Goal: Task Accomplishment & Management: Manage account settings

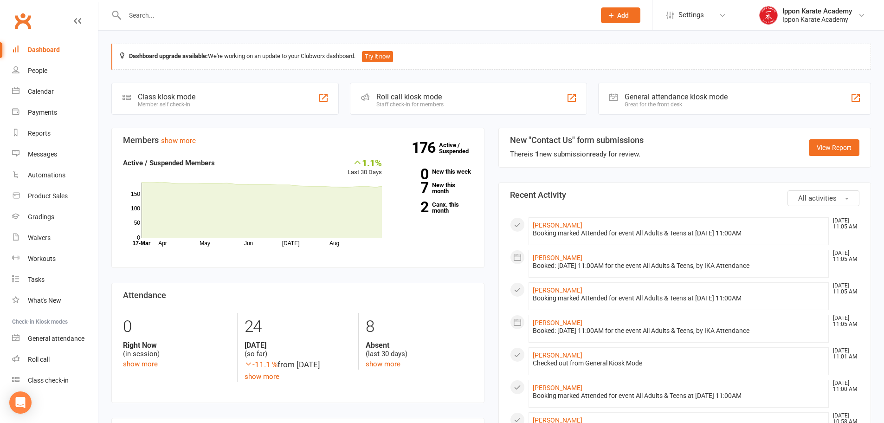
click at [194, 19] on input "text" at bounding box center [355, 15] width 467 height 13
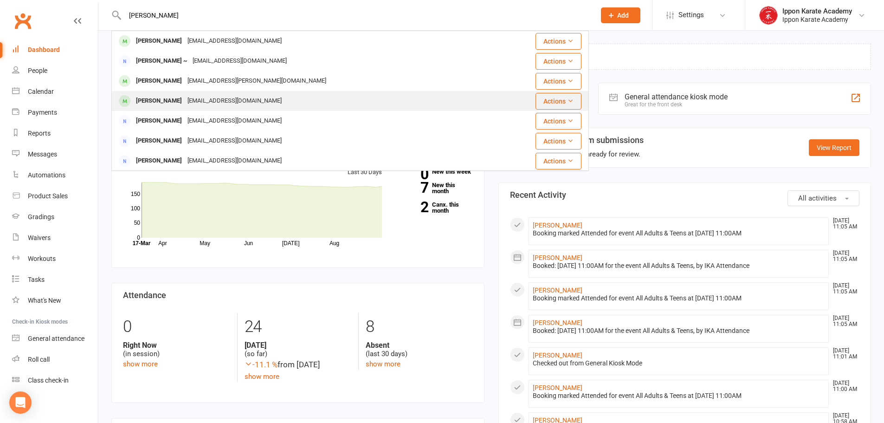
type input "[PERSON_NAME]"
click at [200, 99] on div "[EMAIL_ADDRESS][DOMAIN_NAME]" at bounding box center [235, 100] width 100 height 13
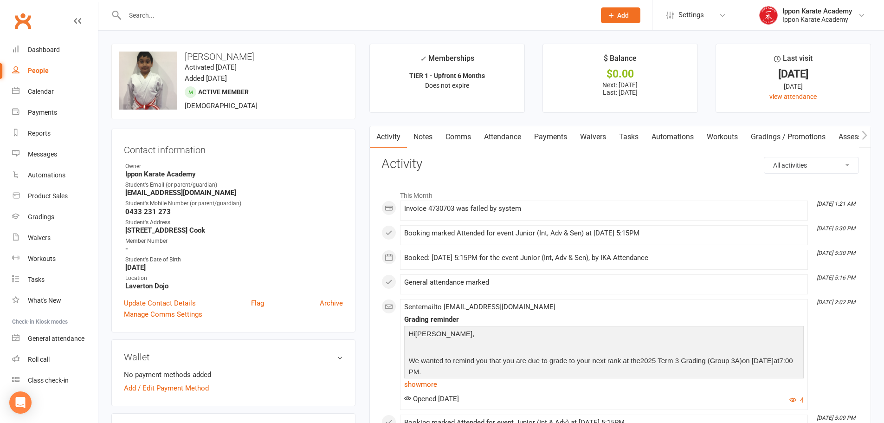
click at [475, 138] on link "Payments" at bounding box center [551, 136] width 46 height 21
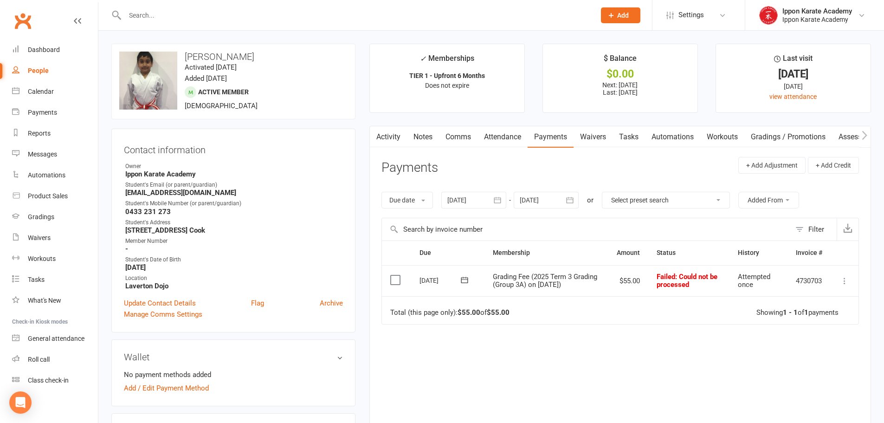
click at [475, 280] on icon at bounding box center [844, 280] width 9 height 9
click at [475, 333] on link "Mark as Paid (Other)" at bounding box center [804, 336] width 92 height 19
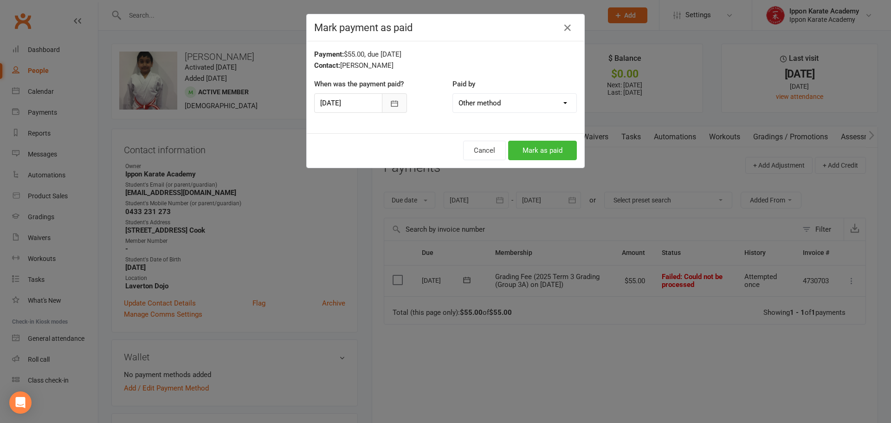
click at [403, 108] on button "button" at bounding box center [394, 102] width 25 height 19
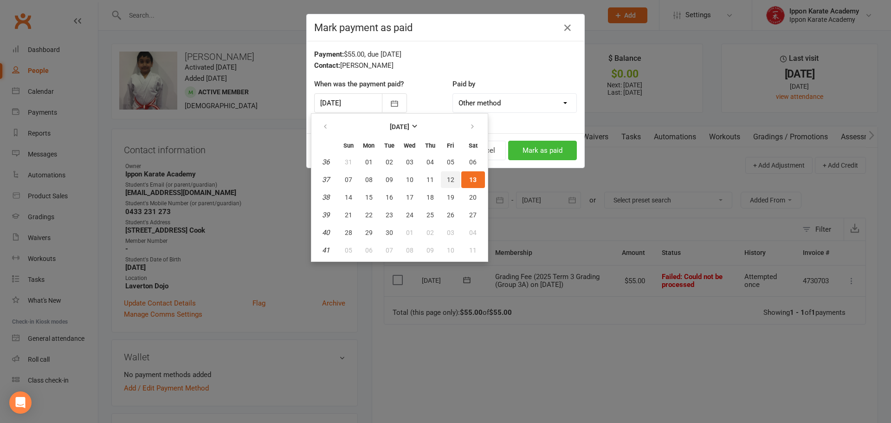
click at [449, 176] on span "12" at bounding box center [450, 179] width 7 height 7
type input "[DATE]"
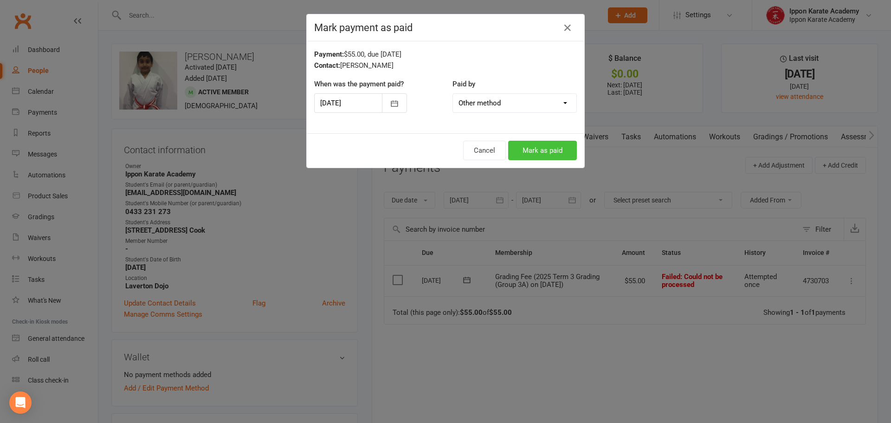
click at [475, 153] on button "Mark as paid" at bounding box center [542, 150] width 69 height 19
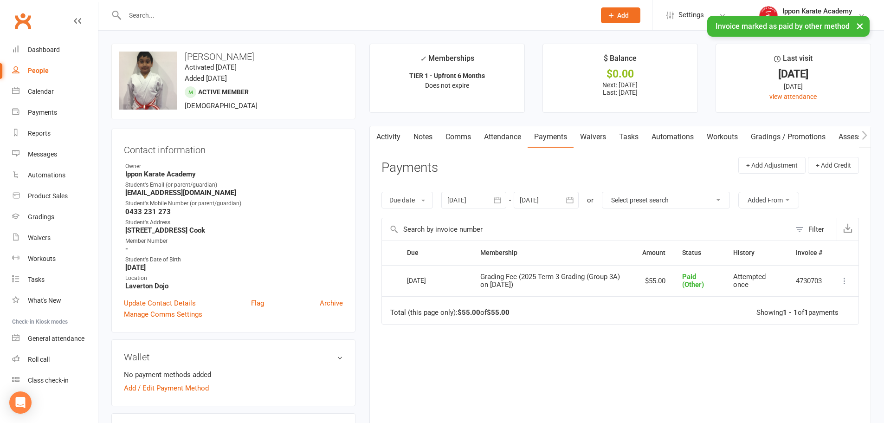
click at [162, 13] on input "text" at bounding box center [355, 15] width 467 height 13
